Goal: Task Accomplishment & Management: Use online tool/utility

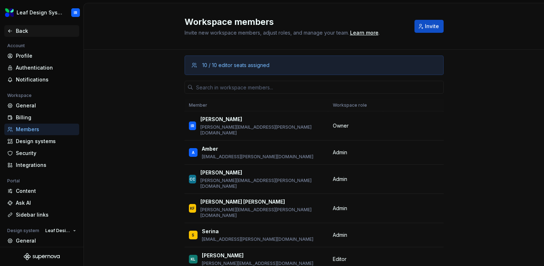
click at [26, 31] on div "Back" at bounding box center [46, 30] width 60 height 7
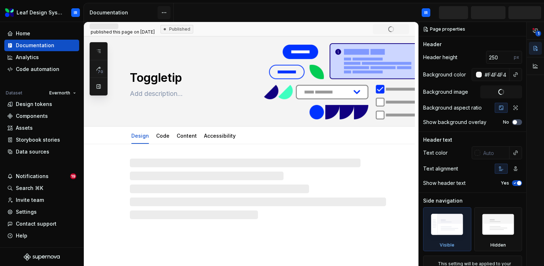
click at [165, 12] on html "Leaf Design System IR Home Documentation Analytics Code automation Dataset Ever…" at bounding box center [272, 133] width 544 height 266
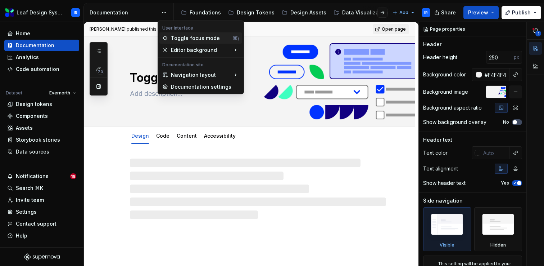
click at [185, 40] on div "Toggle focus mode" at bounding box center [200, 38] width 59 height 7
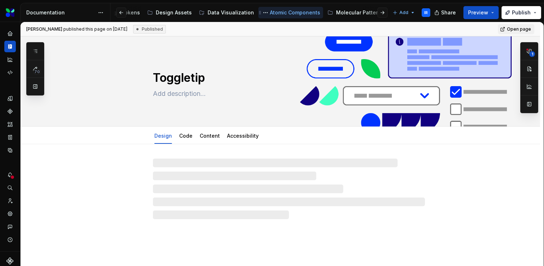
scroll to position [0, 76]
click at [341, 13] on div "Molecular Patterns" at bounding box center [356, 12] width 48 height 7
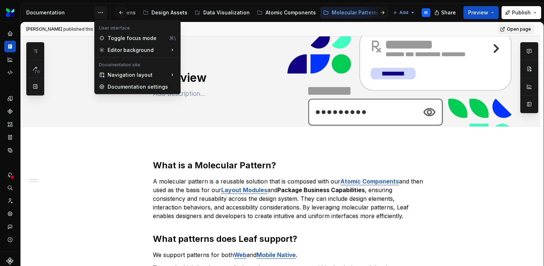
click at [100, 14] on html "Leaf Design System IR Dataset Evernorth Documentation Accessibility guide for t…" at bounding box center [272, 133] width 544 height 266
click at [118, 38] on div "Toggle focus mode" at bounding box center [137, 38] width 59 height 7
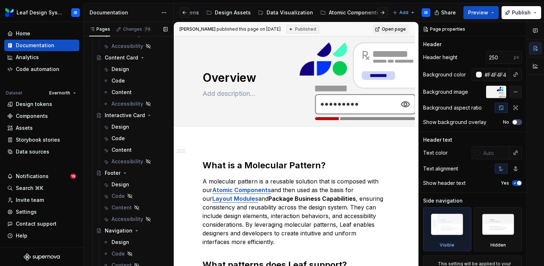
scroll to position [152, 0]
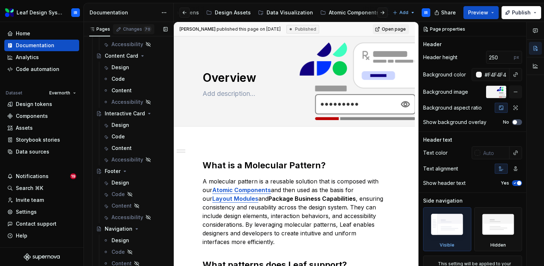
click at [138, 30] on div "Changes 70" at bounding box center [137, 29] width 28 height 6
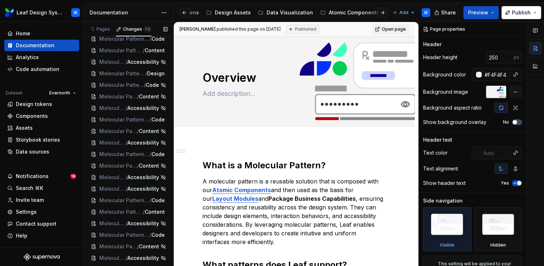
scroll to position [378, 0]
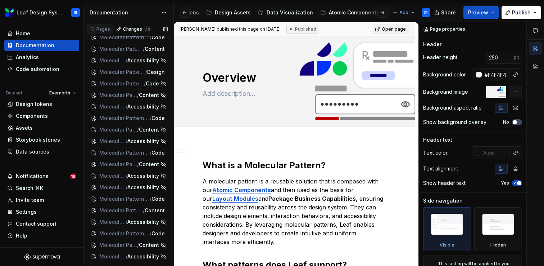
click at [100, 31] on div "Pages" at bounding box center [99, 29] width 21 height 6
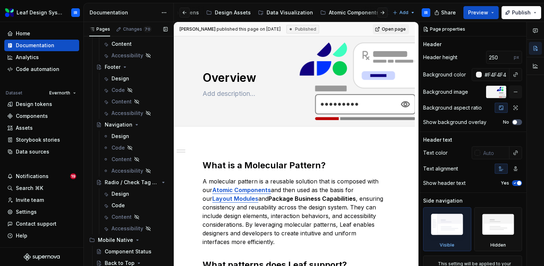
scroll to position [198, 0]
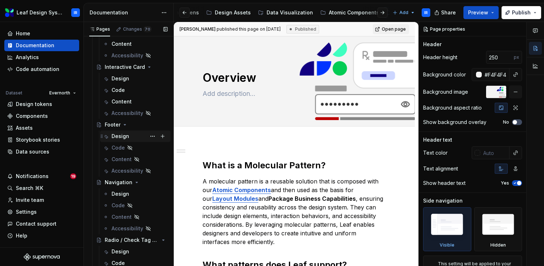
click at [129, 138] on div "Design" at bounding box center [140, 136] width 56 height 10
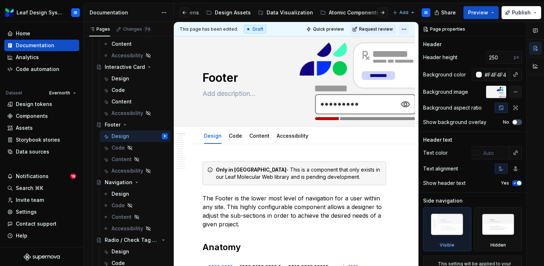
click at [407, 28] on html "Leaf Design System IR Home Documentation Analytics Code automation Dataset Ever…" at bounding box center [272, 133] width 544 height 266
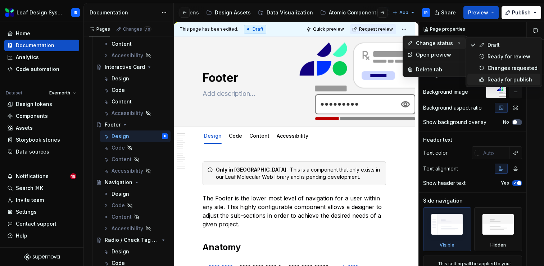
click at [489, 80] on div "Ready for publish" at bounding box center [513, 79] width 50 height 7
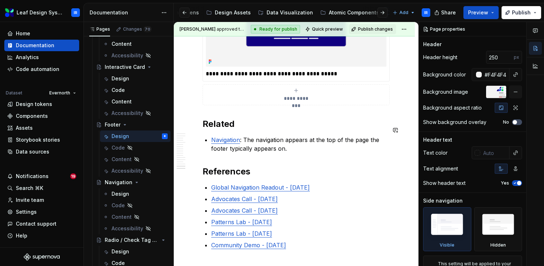
scroll to position [4607, 0]
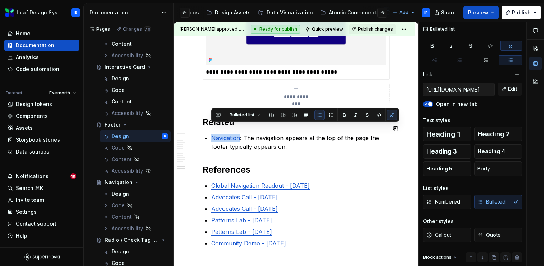
drag, startPoint x: 241, startPoint y: 129, endPoint x: 212, endPoint y: 130, distance: 28.8
click at [212, 134] on p "Navigation : The navigation appears at the top of the page the footer typically…" at bounding box center [298, 142] width 175 height 17
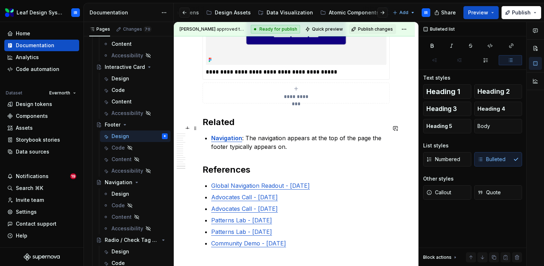
click at [238, 135] on p "Navigation : The navigation appears at the top of the page the footer typically…" at bounding box center [298, 142] width 175 height 17
click at [131, 30] on div "Changes 70" at bounding box center [137, 29] width 28 height 6
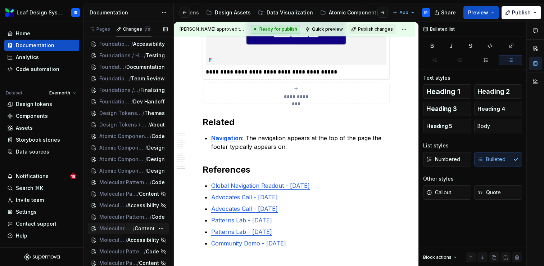
scroll to position [629, 0]
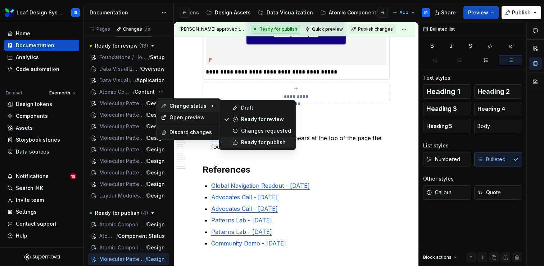
click at [260, 140] on div "Ready for publish" at bounding box center [266, 142] width 50 height 7
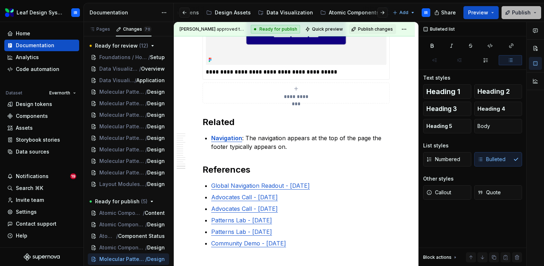
click at [536, 14] on button "Publish" at bounding box center [522, 12] width 40 height 13
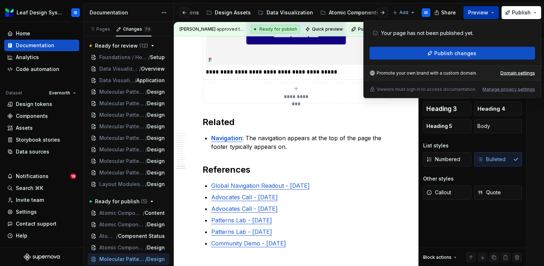
click at [491, 13] on button "Preview" at bounding box center [481, 12] width 35 height 13
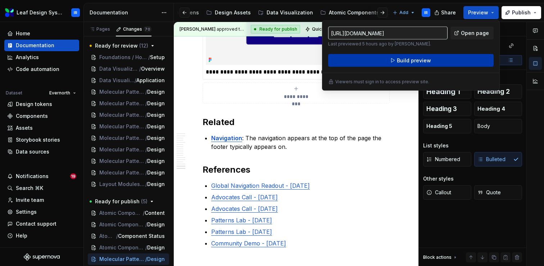
click at [453, 59] on button "Build preview" at bounding box center [411, 60] width 166 height 13
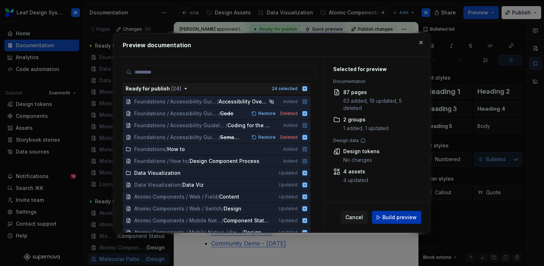
click at [387, 216] on span "Build preview" at bounding box center [400, 216] width 34 height 7
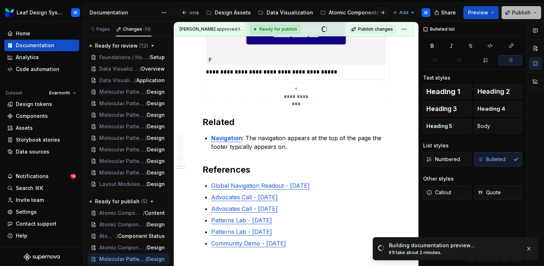
click at [536, 13] on button "Publish" at bounding box center [522, 12] width 40 height 13
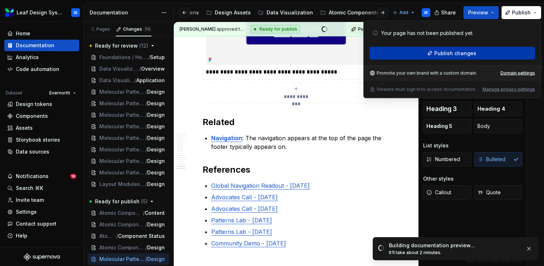
click at [489, 55] on button "Publish changes" at bounding box center [453, 53] width 166 height 13
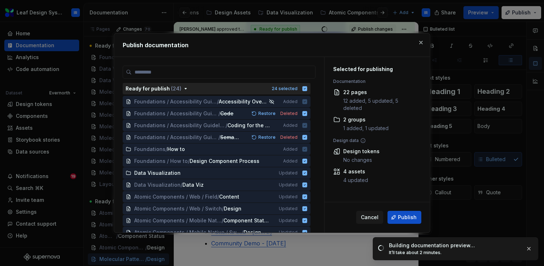
click at [307, 89] on icon "button" at bounding box center [305, 88] width 5 height 5
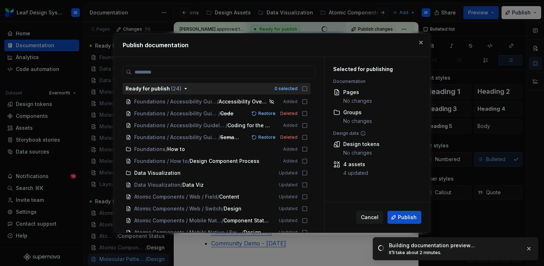
click at [308, 89] on icon "button" at bounding box center [305, 89] width 6 height 6
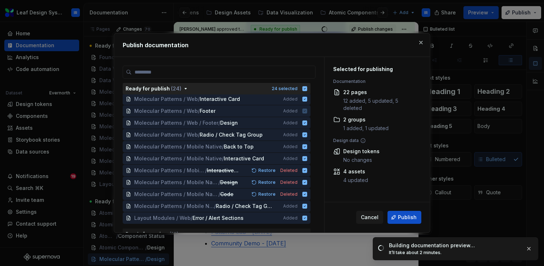
scroll to position [163, 0]
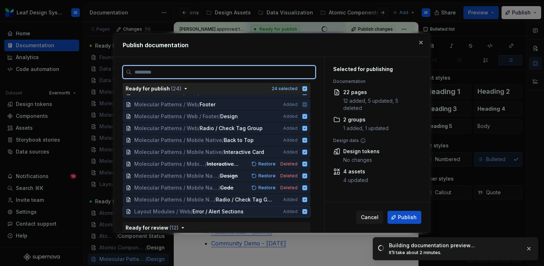
click at [307, 211] on icon at bounding box center [305, 211] width 5 height 5
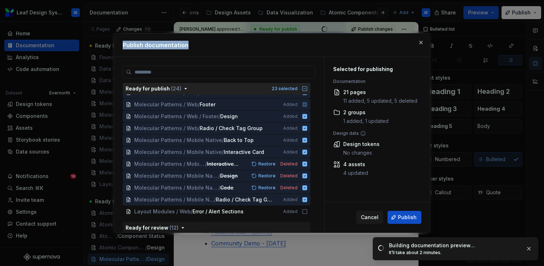
drag, startPoint x: 274, startPoint y: 45, endPoint x: 294, endPoint y: 35, distance: 22.7
click at [294, 35] on div "Publish documentation" at bounding box center [272, 44] width 316 height 23
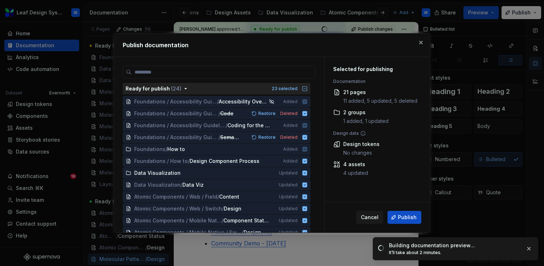
click at [308, 90] on icon "button" at bounding box center [305, 89] width 6 height 6
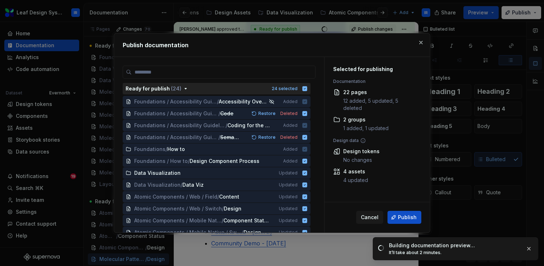
drag, startPoint x: 292, startPoint y: 46, endPoint x: 322, endPoint y: 46, distance: 30.2
click at [322, 46] on h2 "Publish documentation" at bounding box center [272, 45] width 299 height 9
click at [307, 89] on icon "button" at bounding box center [305, 88] width 5 height 5
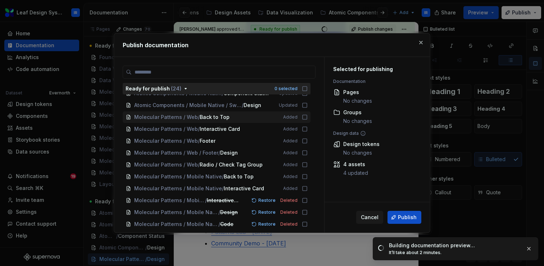
scroll to position [130, 0]
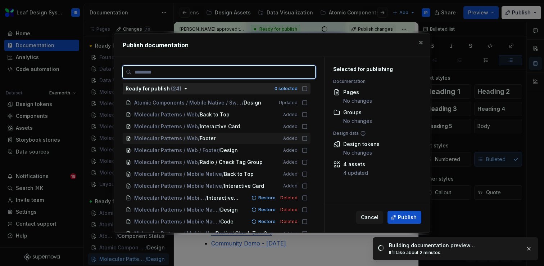
click at [308, 139] on icon at bounding box center [305, 138] width 6 height 6
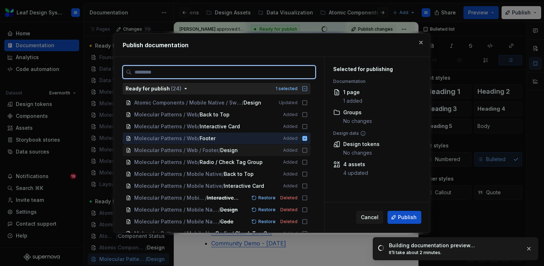
click at [307, 148] on icon at bounding box center [305, 150] width 6 height 6
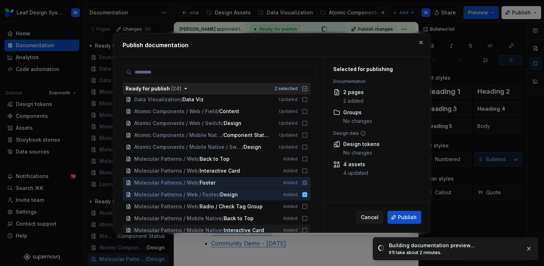
scroll to position [89, 0]
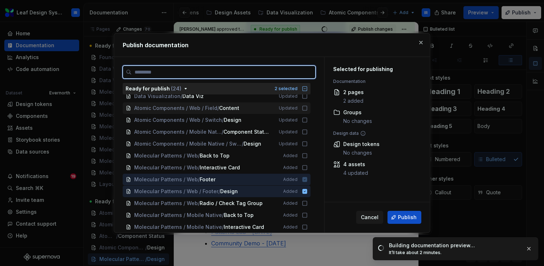
click at [308, 108] on icon at bounding box center [305, 108] width 6 height 6
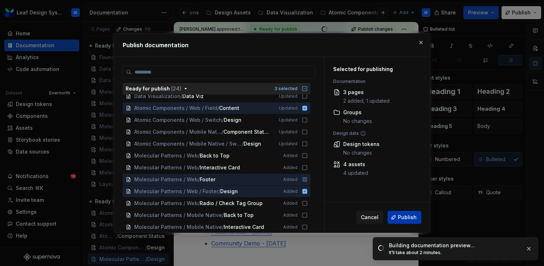
click at [407, 215] on span "Publish" at bounding box center [407, 216] width 19 height 7
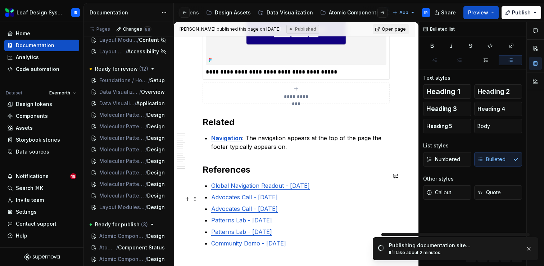
type textarea "*"
